Goal: Task Accomplishment & Management: Complete application form

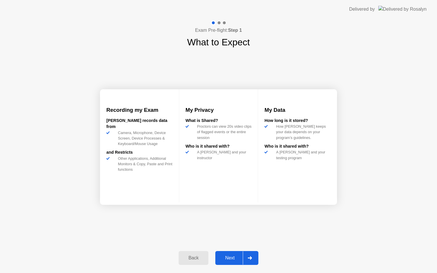
click at [237, 252] on button "Next" at bounding box center [236, 258] width 43 height 14
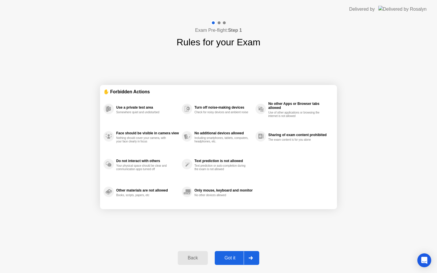
click at [238, 261] on div "Got it" at bounding box center [229, 257] width 27 height 5
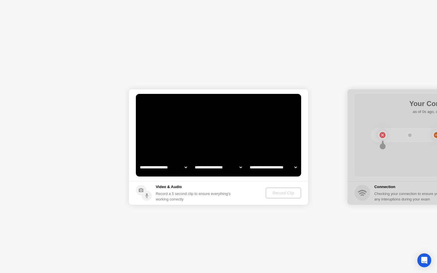
select select "**********"
select select "*******"
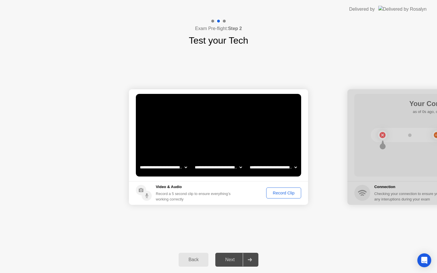
click at [276, 194] on div "Record Clip" at bounding box center [283, 193] width 31 height 5
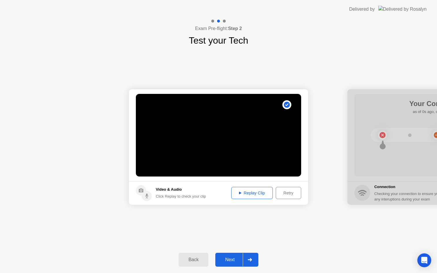
click at [257, 198] on button "Replay Clip" at bounding box center [252, 193] width 42 height 12
click at [227, 258] on div "Next" at bounding box center [230, 259] width 26 height 5
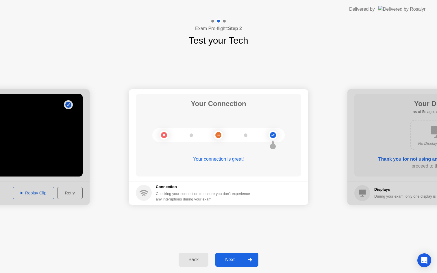
click at [228, 258] on div "Next" at bounding box center [230, 259] width 26 height 5
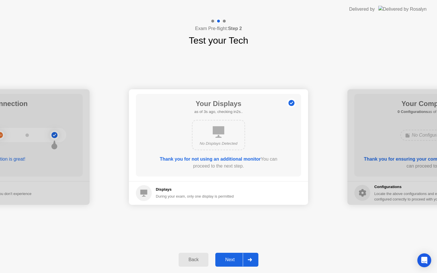
click at [225, 261] on div "Next" at bounding box center [230, 259] width 26 height 5
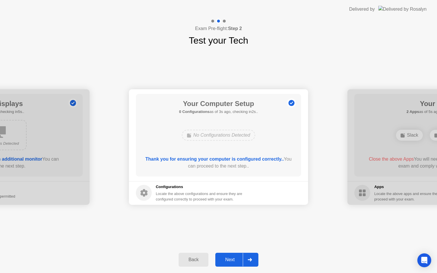
click at [224, 262] on div "Next" at bounding box center [230, 259] width 26 height 5
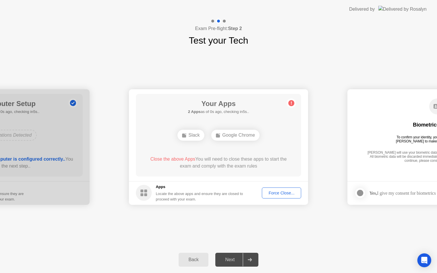
click at [272, 195] on div "Force Close..." at bounding box center [281, 193] width 35 height 5
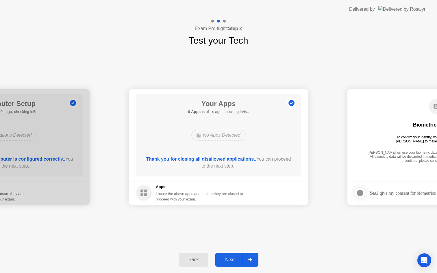
click at [231, 259] on div "Next" at bounding box center [230, 259] width 26 height 5
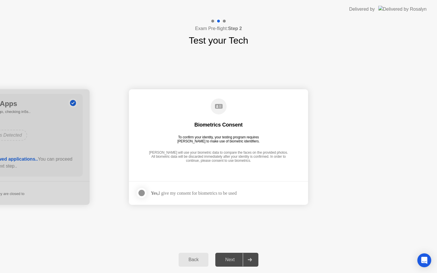
click at [175, 191] on div "Yes, I give my consent for biometrics to be used" at bounding box center [194, 192] width 86 height 5
click at [144, 195] on div at bounding box center [141, 192] width 7 height 7
click at [225, 258] on div "Next" at bounding box center [230, 259] width 26 height 5
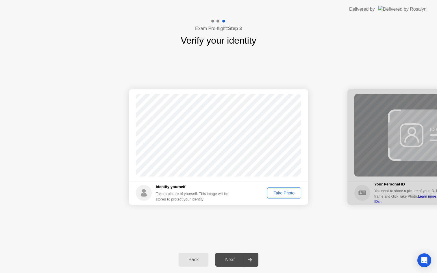
click at [280, 195] on div "Take Photo" at bounding box center [284, 193] width 30 height 5
click at [228, 258] on div "Next" at bounding box center [230, 259] width 26 height 5
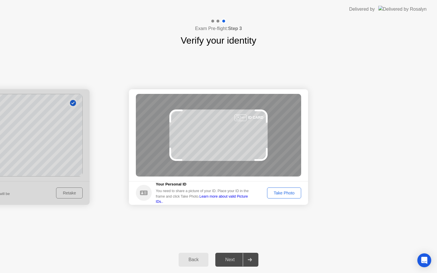
click at [281, 195] on div "Take Photo" at bounding box center [284, 193] width 30 height 5
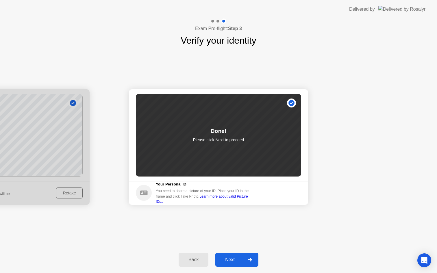
click at [233, 255] on button "Next" at bounding box center [236, 260] width 43 height 14
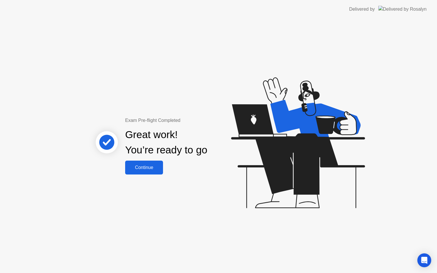
click at [150, 166] on div "Continue" at bounding box center [144, 167] width 34 height 5
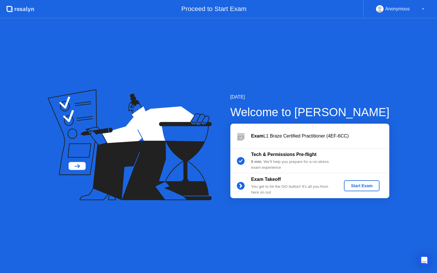
click at [352, 187] on div "Start Exam" at bounding box center [361, 185] width 31 height 5
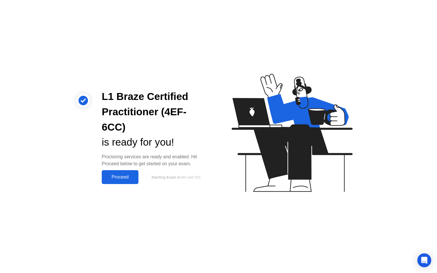
click at [123, 174] on div "Proceed" at bounding box center [119, 176] width 33 height 5
